Goal: Task Accomplishment & Management: Manage account settings

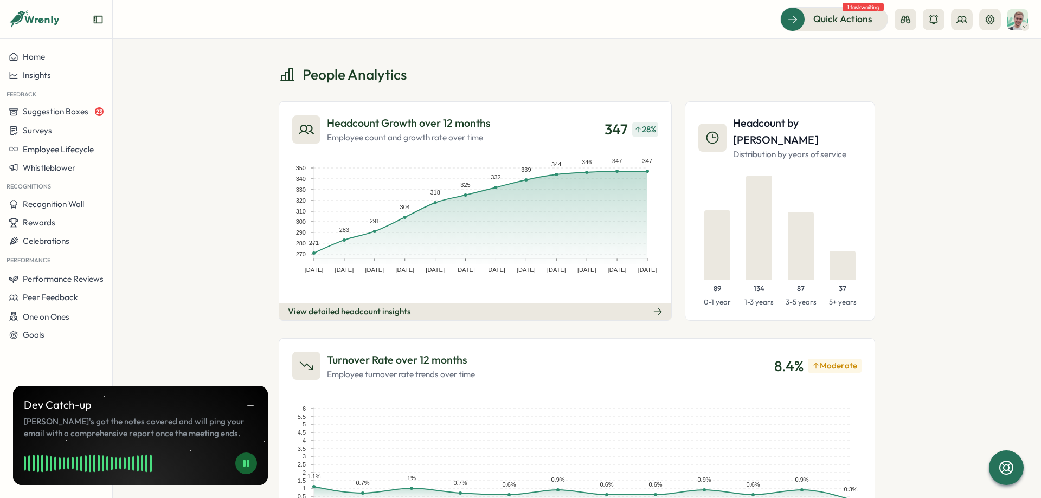
click at [227, 154] on div "People Analytics Headcount Growth over 12 months Employee count and growth rate…" at bounding box center [577, 268] width 928 height 459
click at [987, 24] on icon at bounding box center [989, 19] width 11 height 11
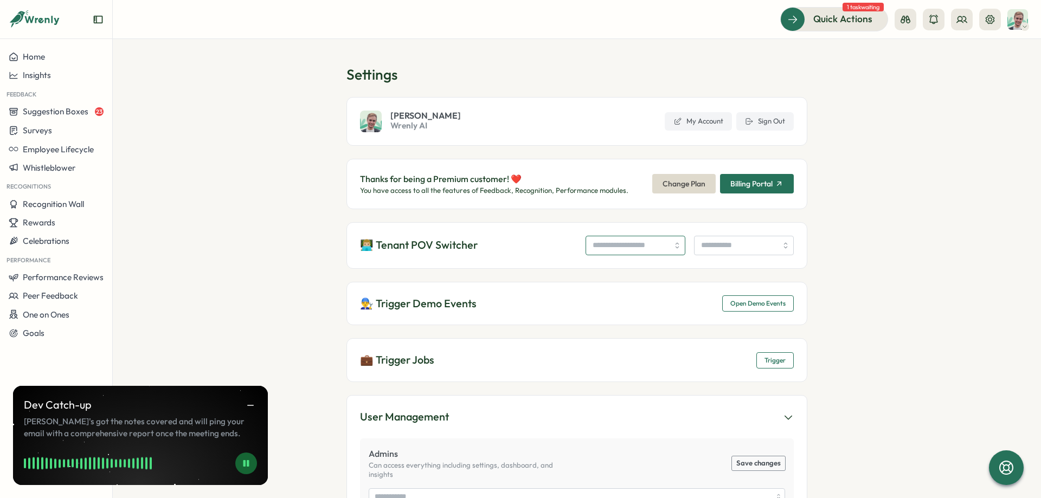
click at [630, 247] on input "search" at bounding box center [635, 246] width 100 height 20
click at [255, 404] on icon "button" at bounding box center [251, 406] width 10 height 10
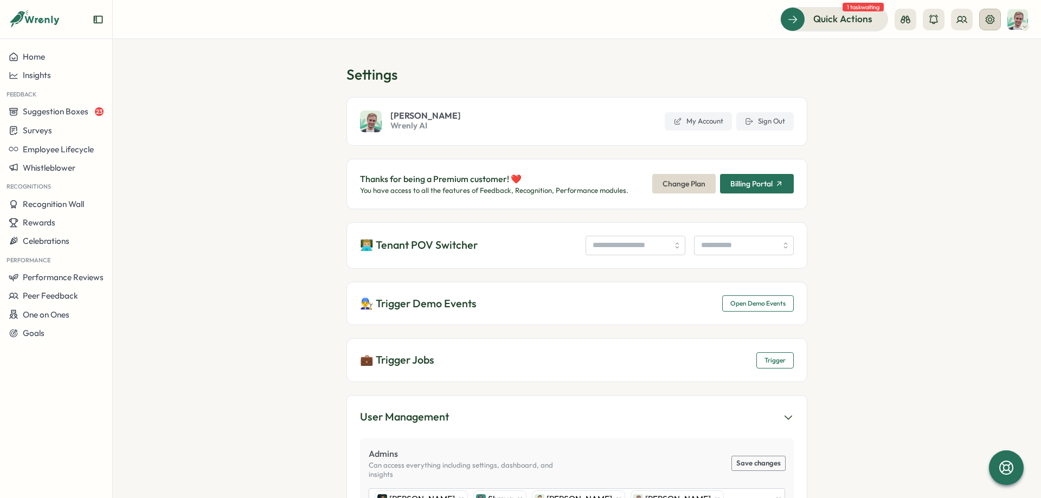
click at [992, 18] on icon at bounding box center [989, 19] width 11 height 11
click at [968, 21] on button at bounding box center [962, 20] width 22 height 22
click at [948, 52] on div "Org Members" at bounding box center [961, 54] width 68 height 12
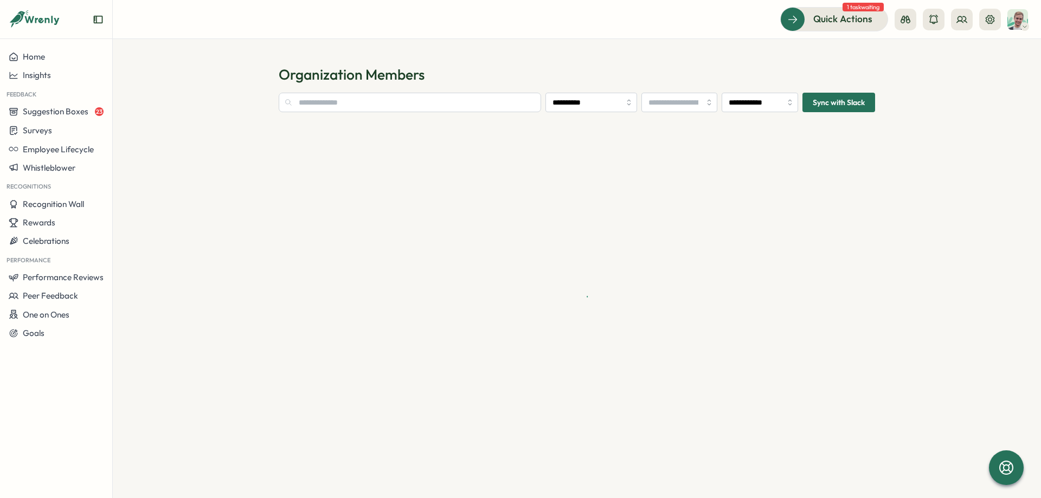
type input "**********"
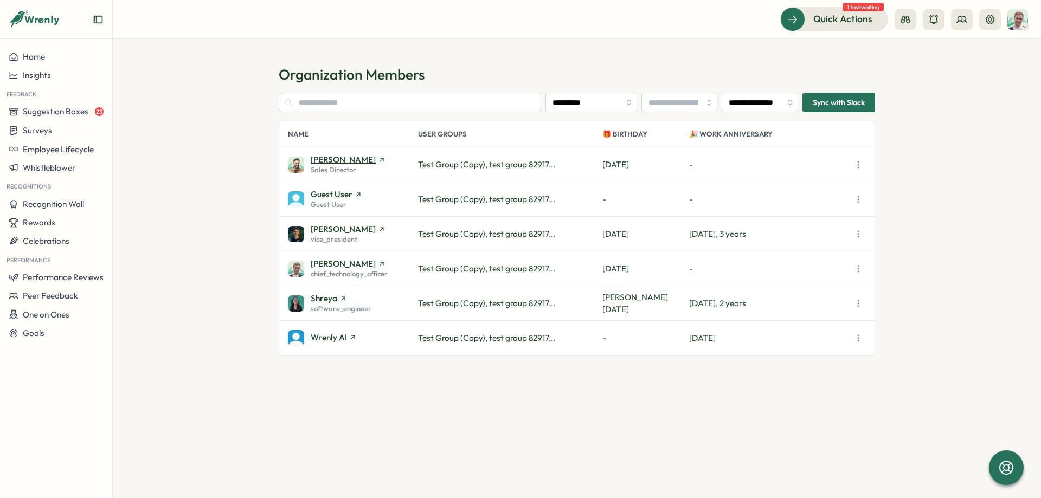
click at [329, 160] on span "Ali Khan" at bounding box center [343, 160] width 65 height 8
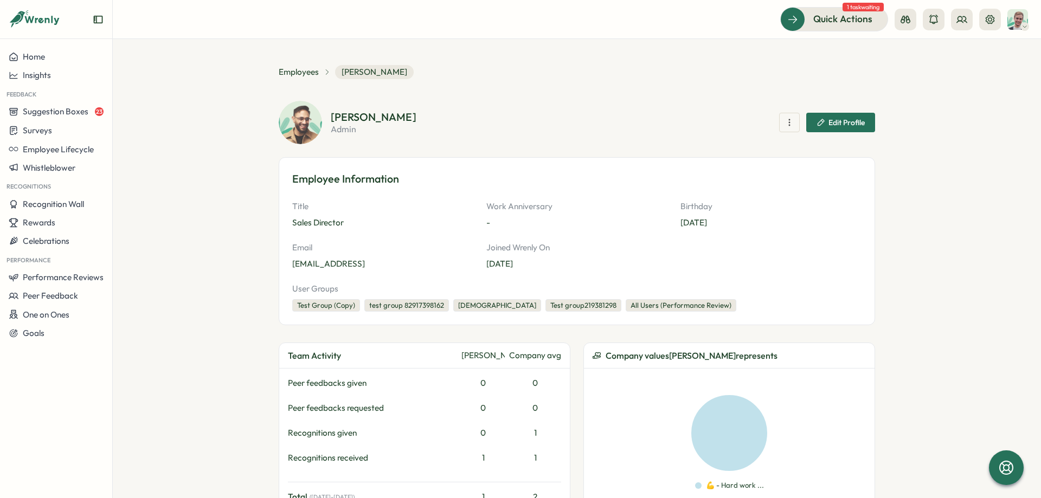
click at [787, 110] on div "Ali Khan admin Edit Profile" at bounding box center [577, 122] width 596 height 43
click at [790, 120] on icon "button" at bounding box center [789, 122] width 11 height 11
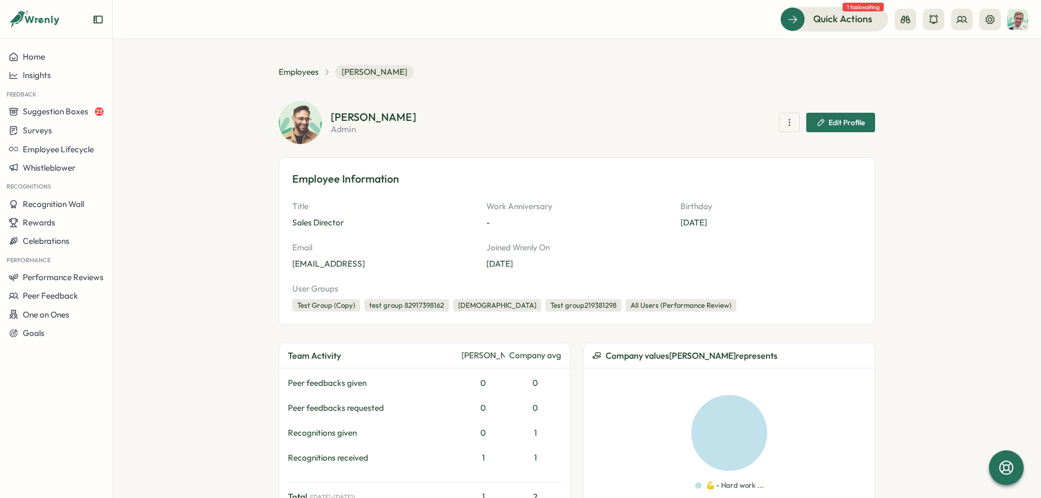
click at [841, 127] on span "Edit Profile" at bounding box center [840, 122] width 48 height 18
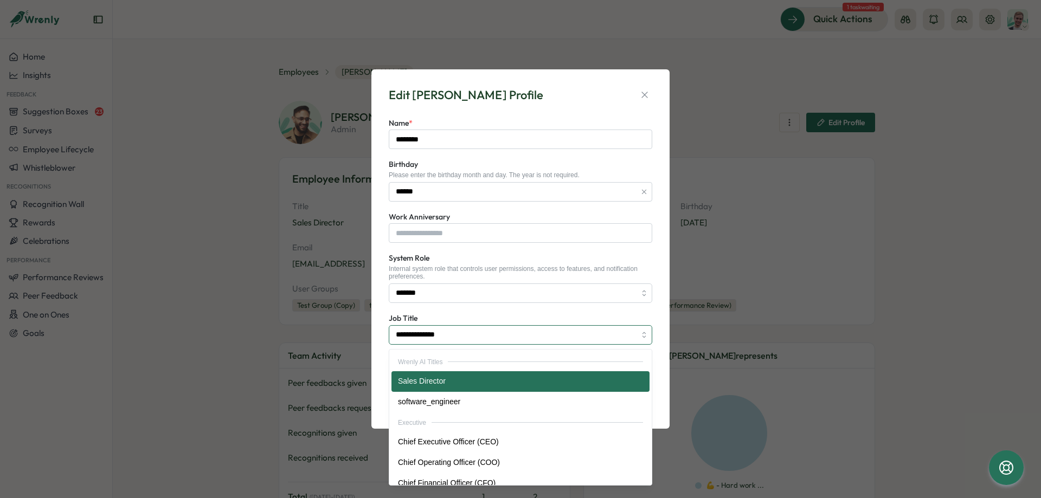
drag, startPoint x: 466, startPoint y: 339, endPoint x: 362, endPoint y: 339, distance: 103.5
click at [389, 339] on input "**********" at bounding box center [520, 335] width 263 height 20
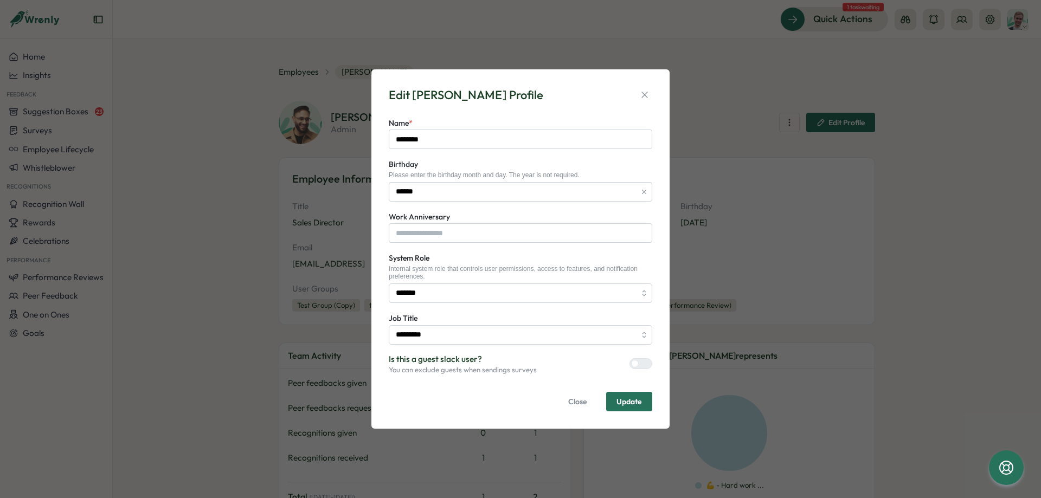
type input "**********"
click at [639, 97] on icon "button" at bounding box center [644, 94] width 11 height 11
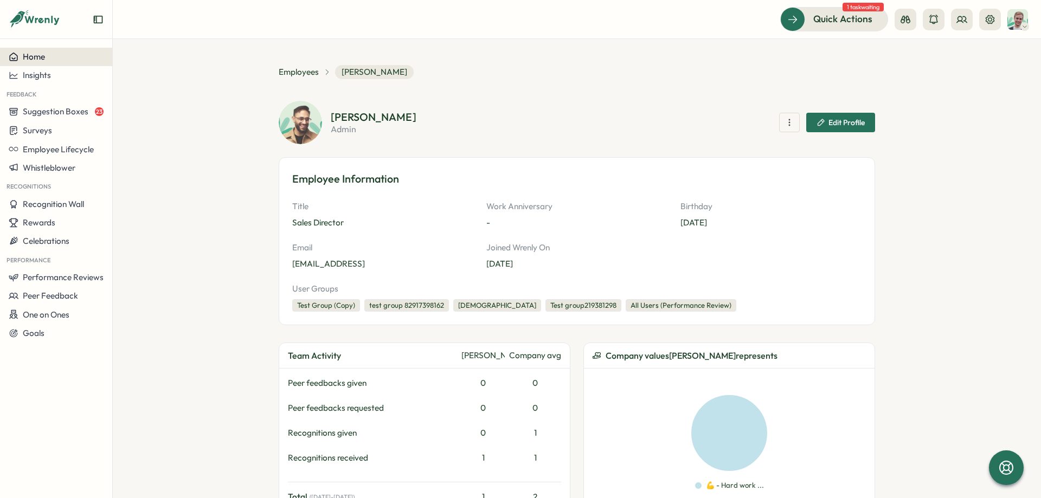
click at [71, 59] on div "Home" at bounding box center [56, 57] width 95 height 10
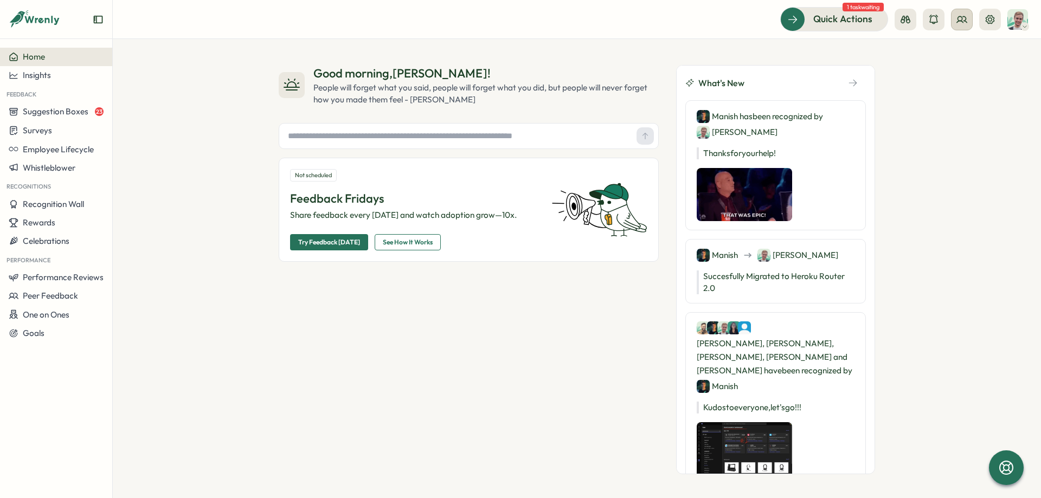
click at [967, 21] on button at bounding box center [962, 20] width 22 height 22
click at [983, 18] on button at bounding box center [990, 20] width 22 height 22
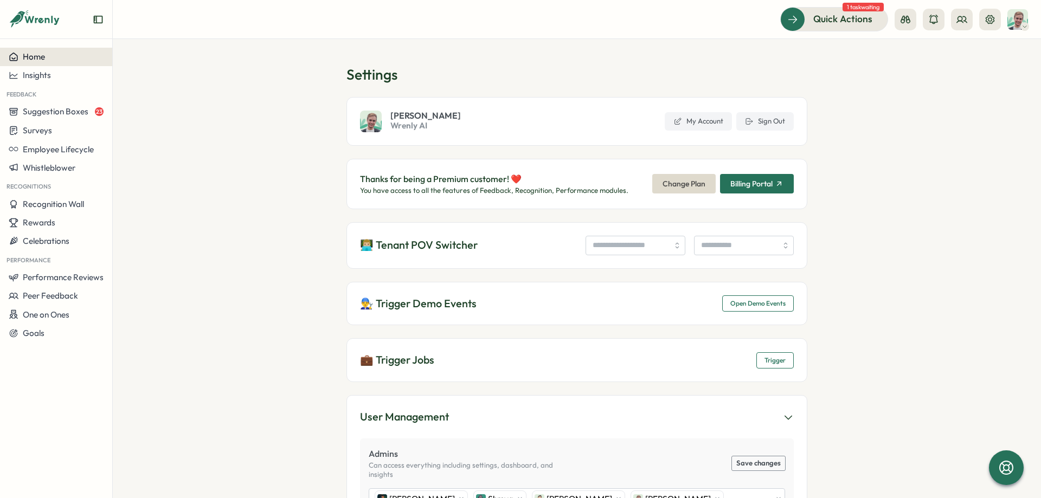
click at [48, 59] on div "Home" at bounding box center [56, 57] width 95 height 10
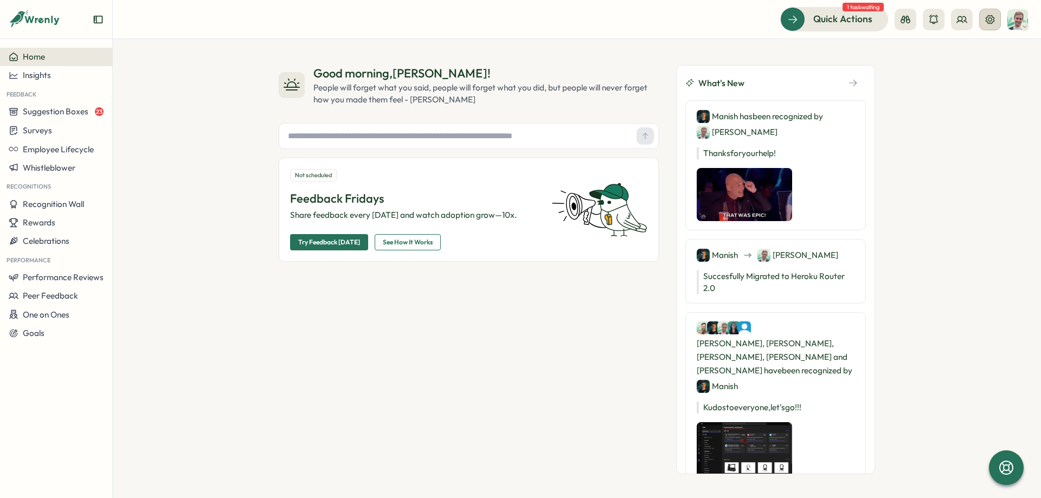
click at [990, 18] on icon at bounding box center [989, 19] width 11 height 11
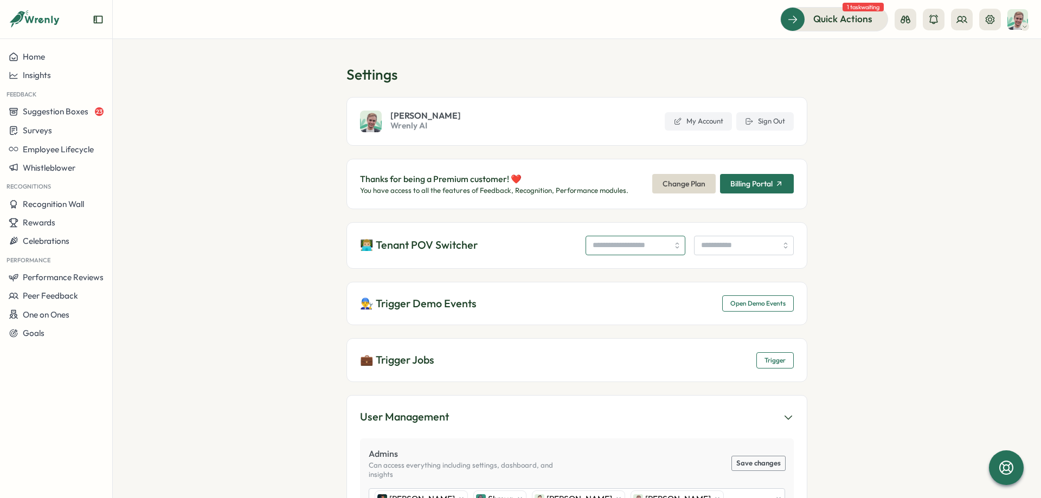
click at [631, 243] on input "search" at bounding box center [635, 246] width 100 height 20
type input "*********"
click at [983, 21] on button at bounding box center [990, 20] width 22 height 22
click at [623, 247] on input "search" at bounding box center [635, 246] width 100 height 20
type input "**********"
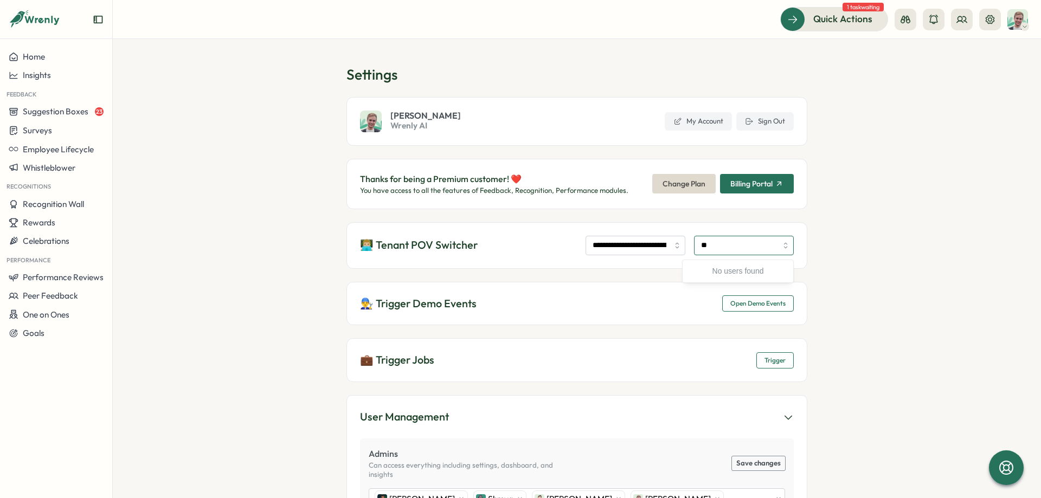
type input "*"
type input "**********"
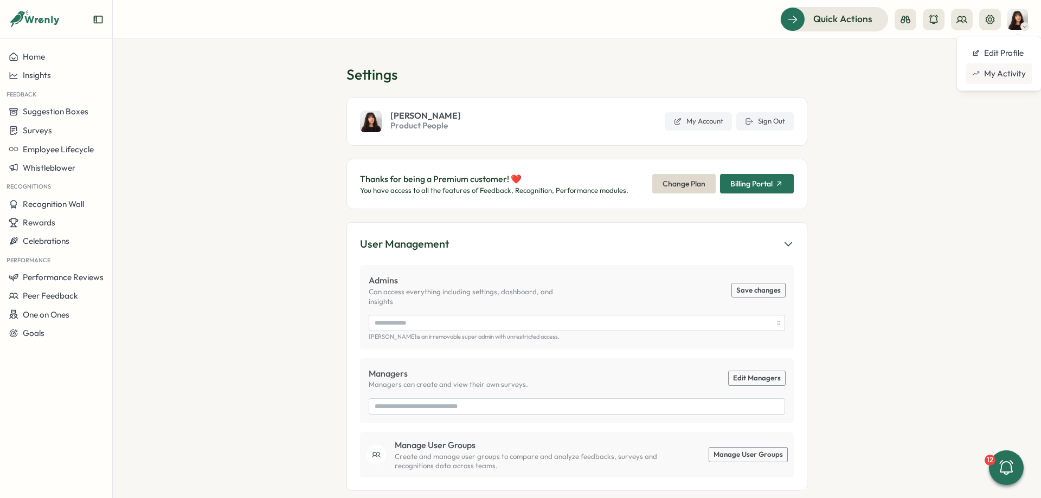
click at [1005, 75] on div "My Activity" at bounding box center [999, 74] width 54 height 12
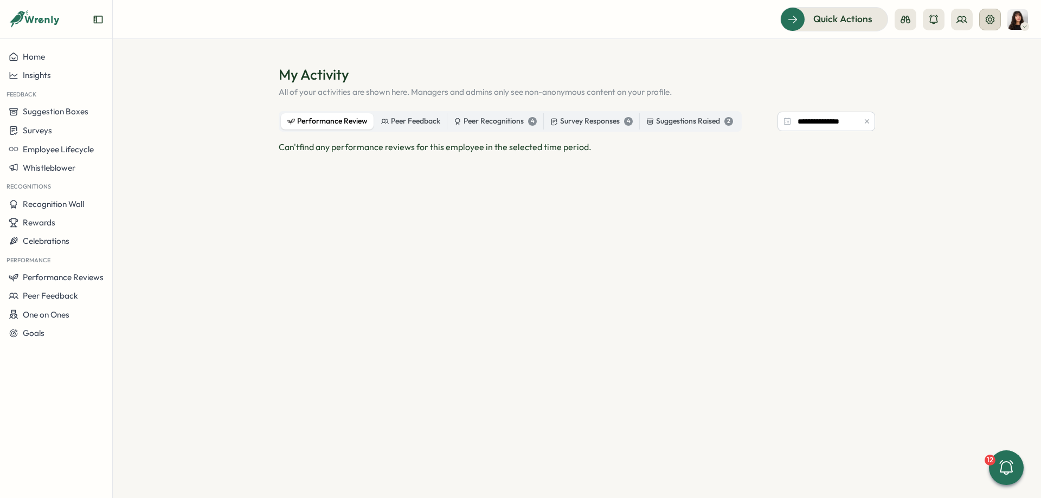
click at [997, 22] on button at bounding box center [990, 20] width 22 height 22
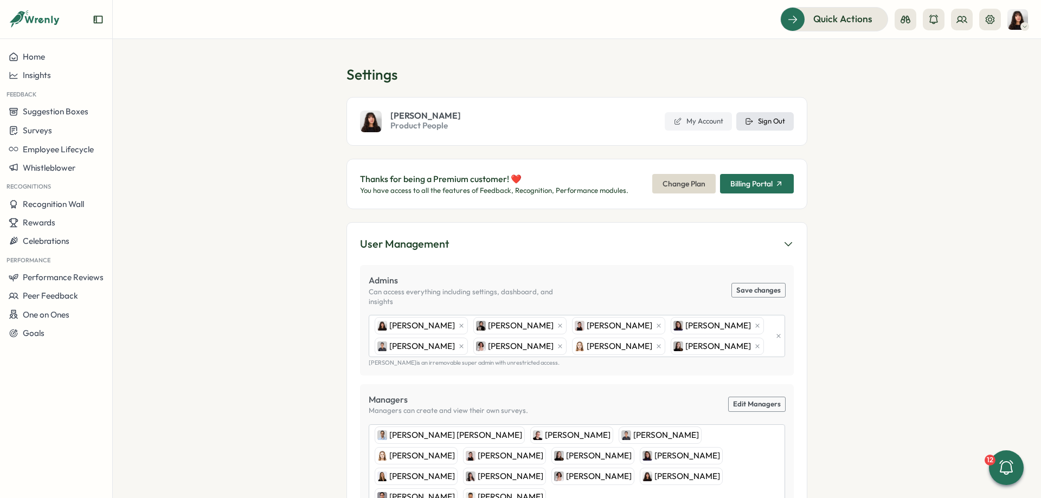
click at [752, 120] on icon at bounding box center [749, 121] width 9 height 9
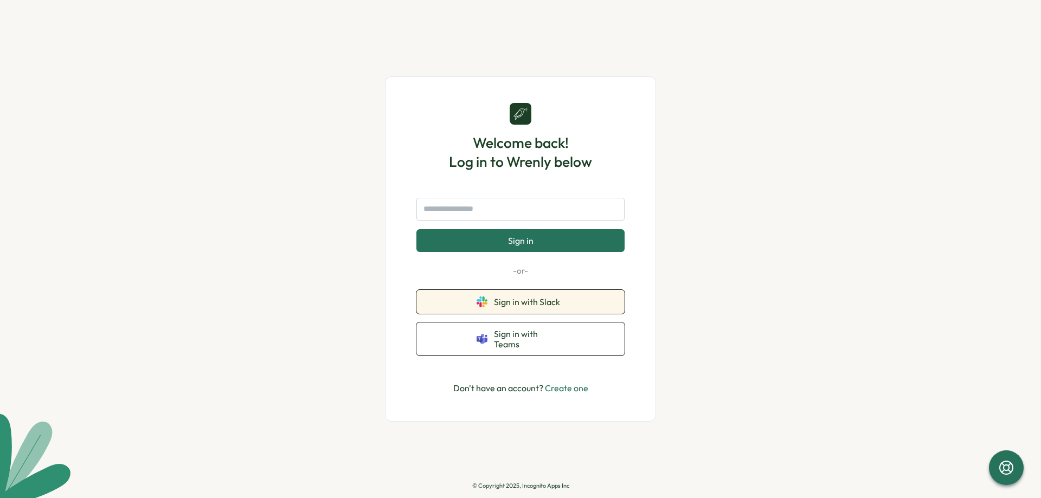
click at [536, 304] on span "Sign in with Slack" at bounding box center [529, 302] width 70 height 10
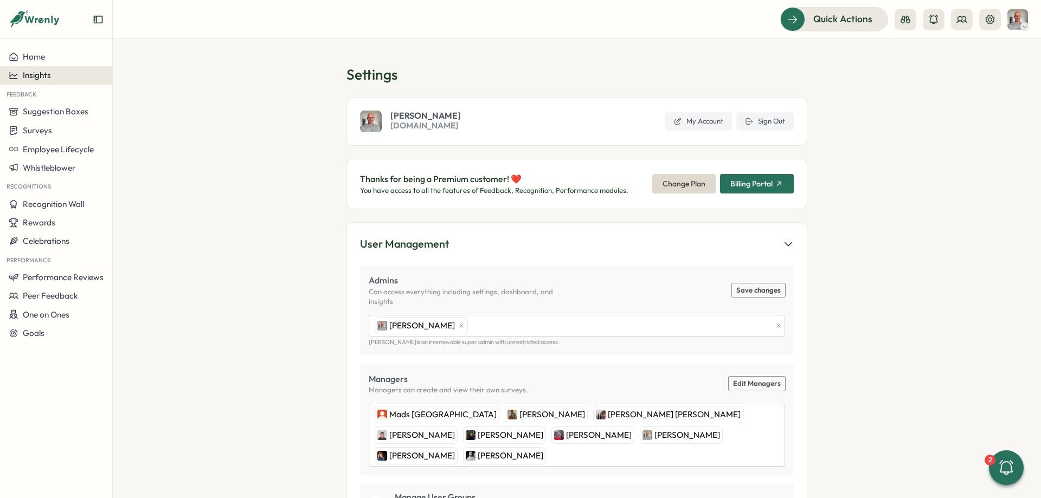
click at [73, 73] on div "Insights" at bounding box center [56, 75] width 95 height 10
click at [151, 49] on div "Culture score" at bounding box center [153, 44] width 77 height 12
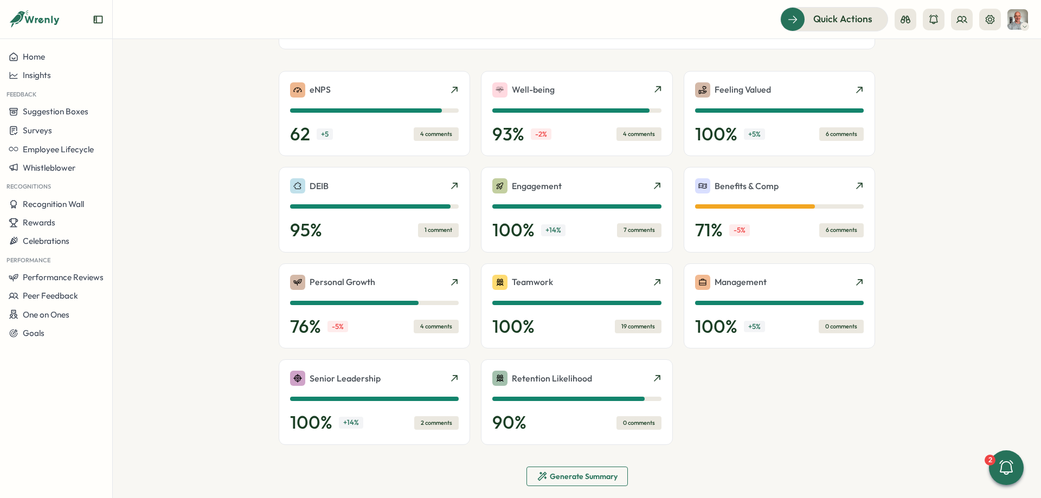
scroll to position [244, 0]
